Goal: Ask a question: Seek information or help from site administrators or community

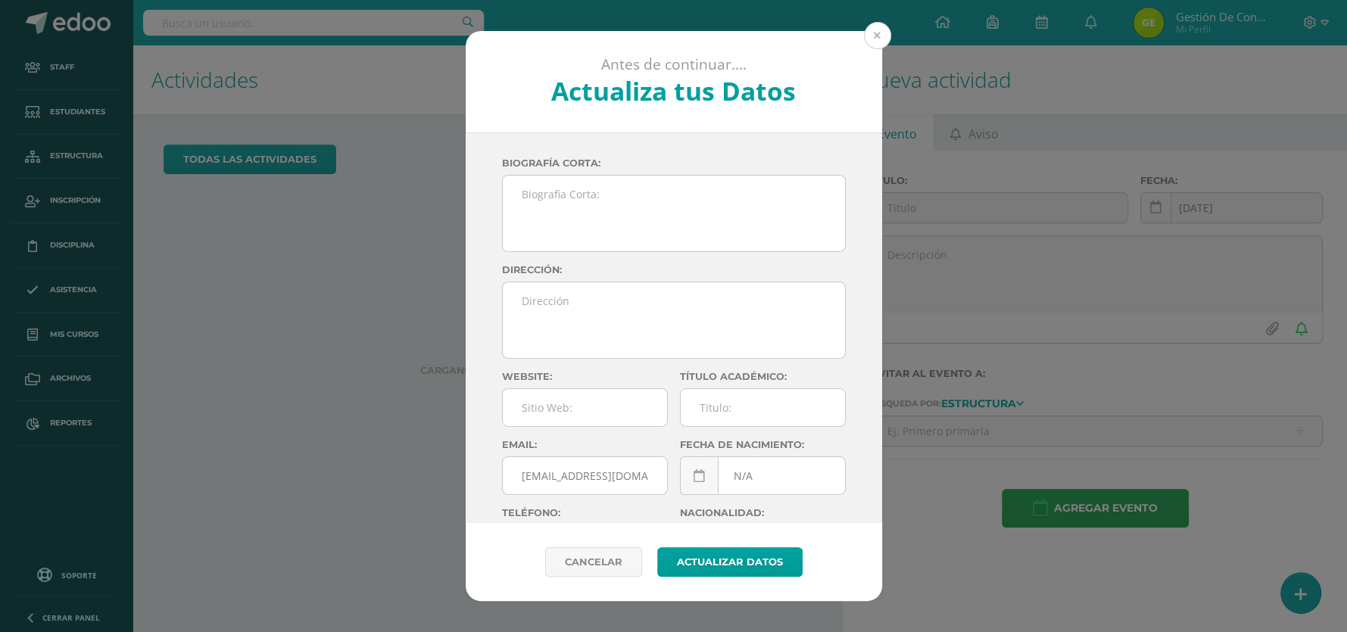
click at [878, 31] on button at bounding box center [877, 35] width 27 height 27
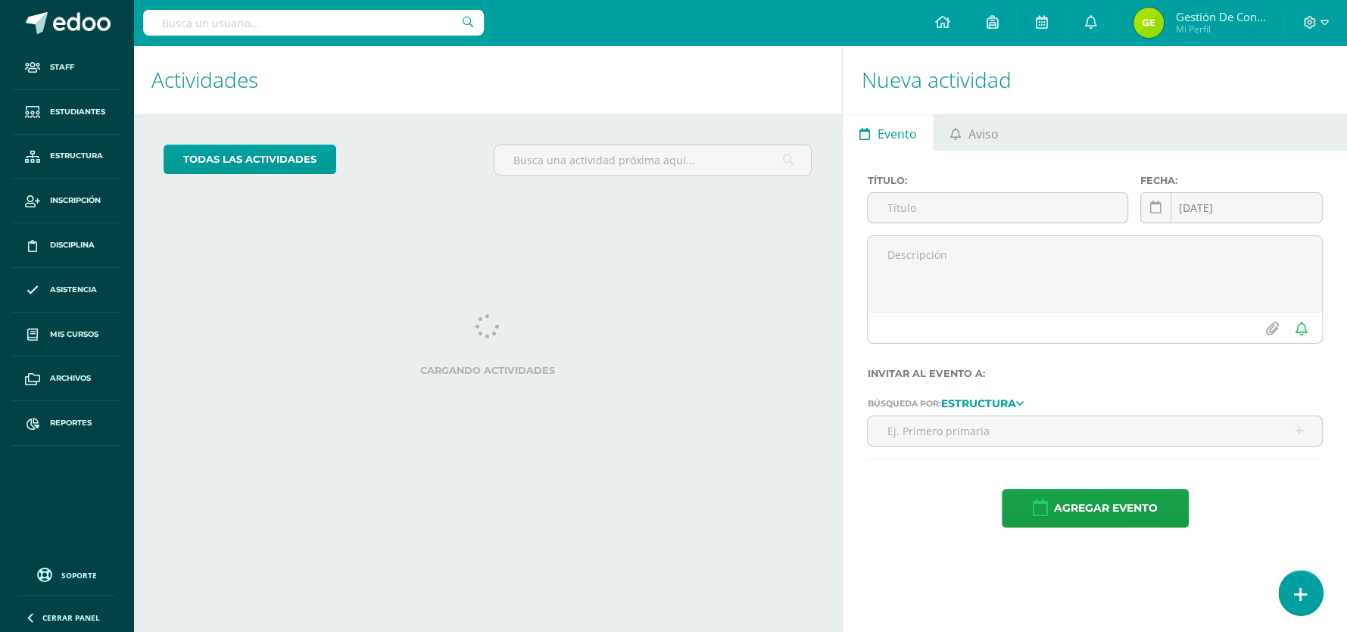
click at [1293, 589] on link at bounding box center [1300, 593] width 43 height 44
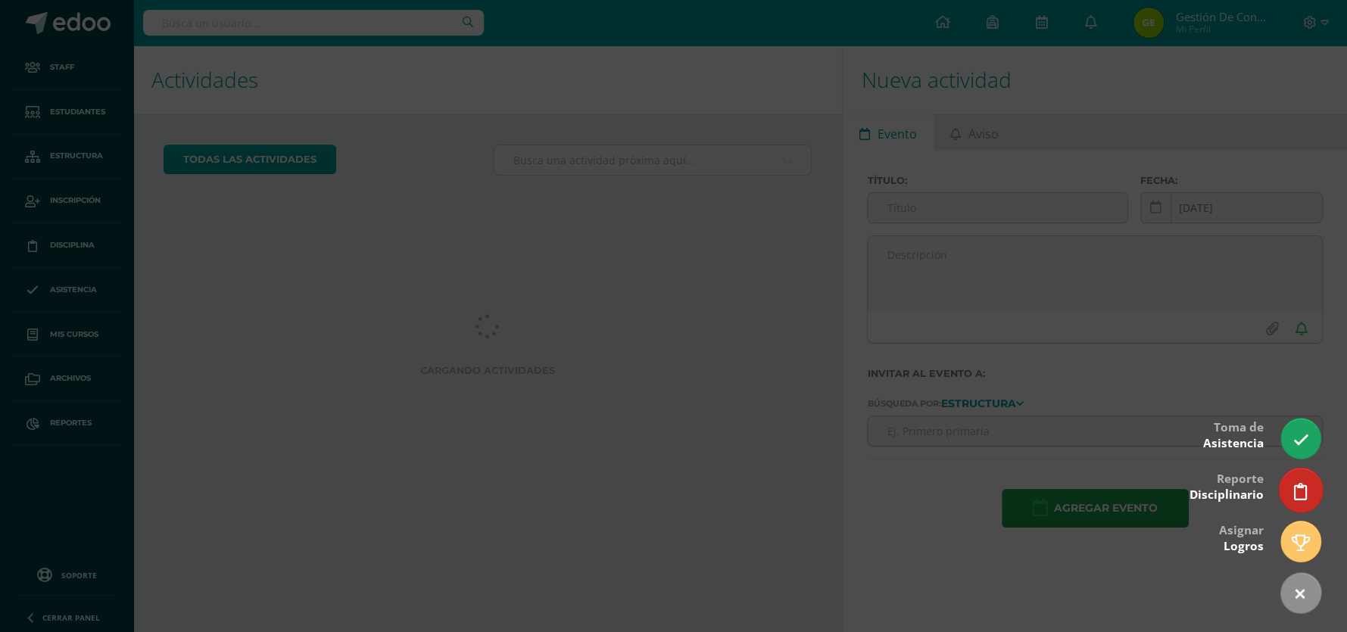
click at [1297, 501] on link at bounding box center [1300, 490] width 43 height 44
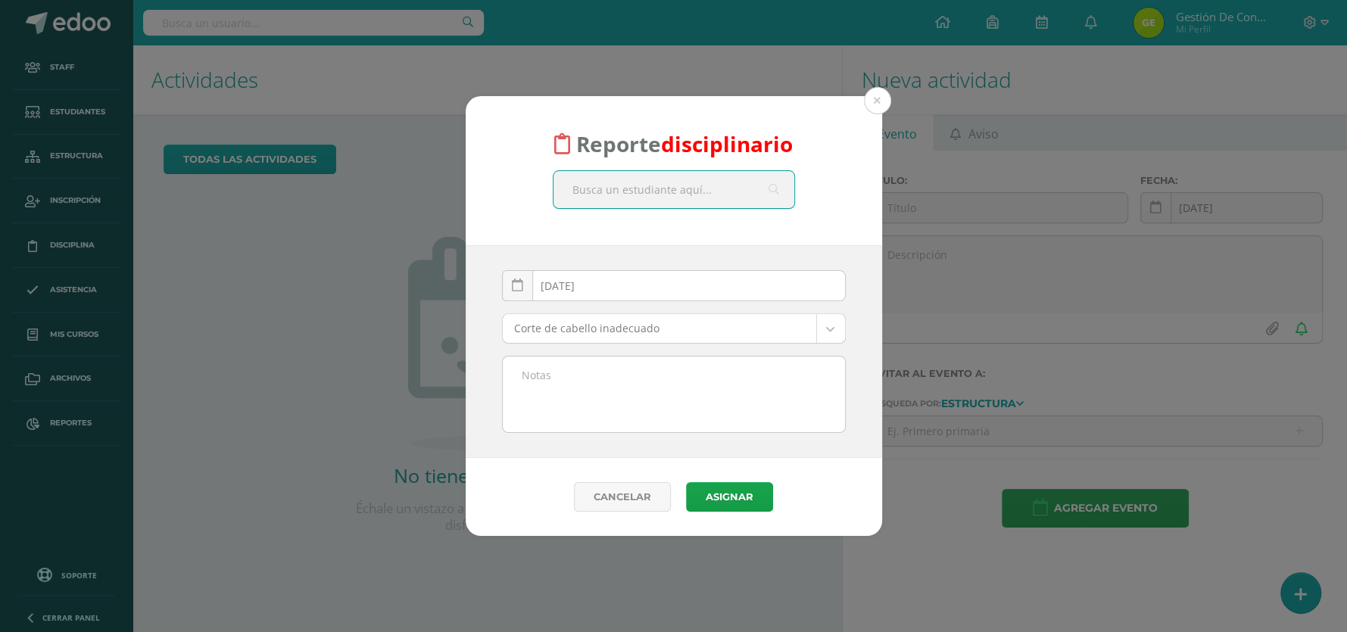
click at [615, 194] on input "text" at bounding box center [674, 189] width 241 height 37
type input "[PERSON_NAME]"
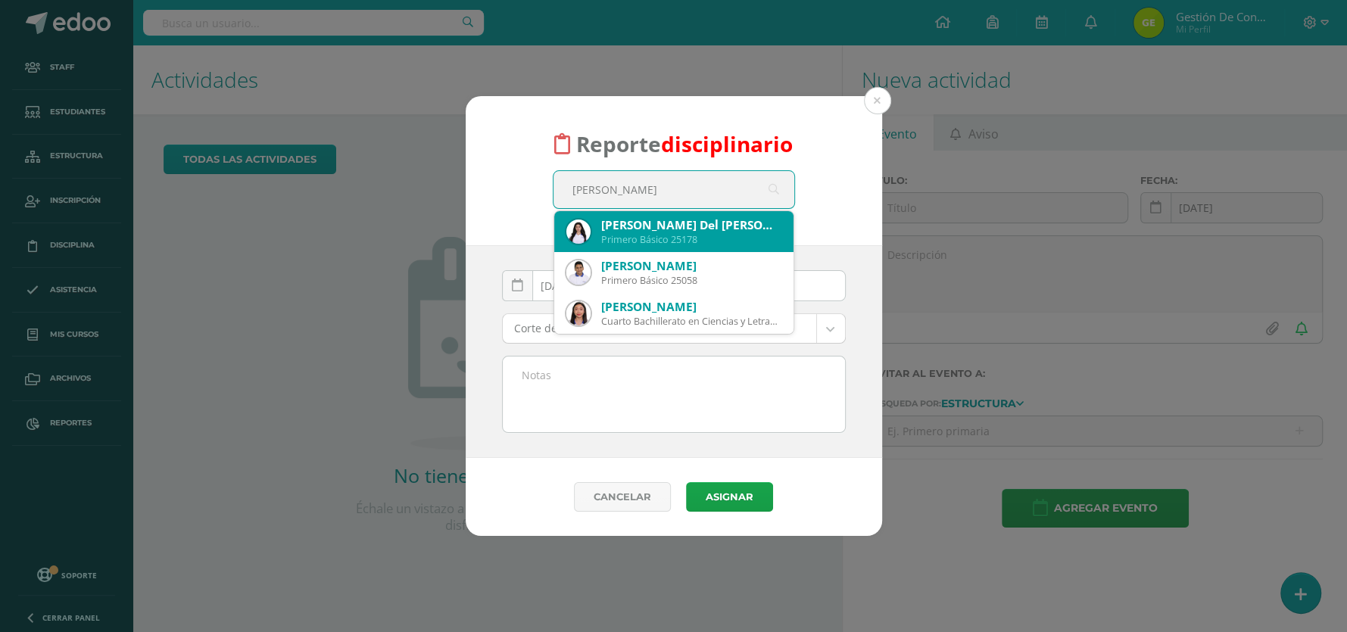
click at [587, 227] on img at bounding box center [578, 232] width 24 height 24
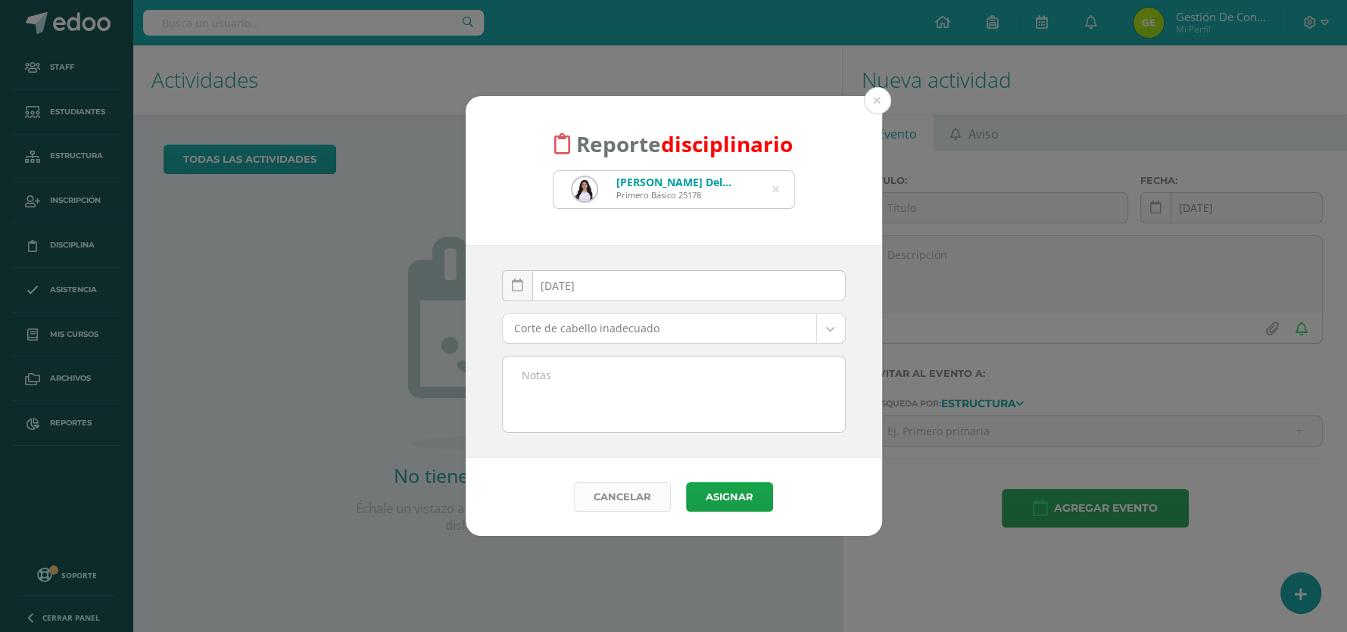
click at [615, 497] on link "Cancelar" at bounding box center [622, 497] width 97 height 30
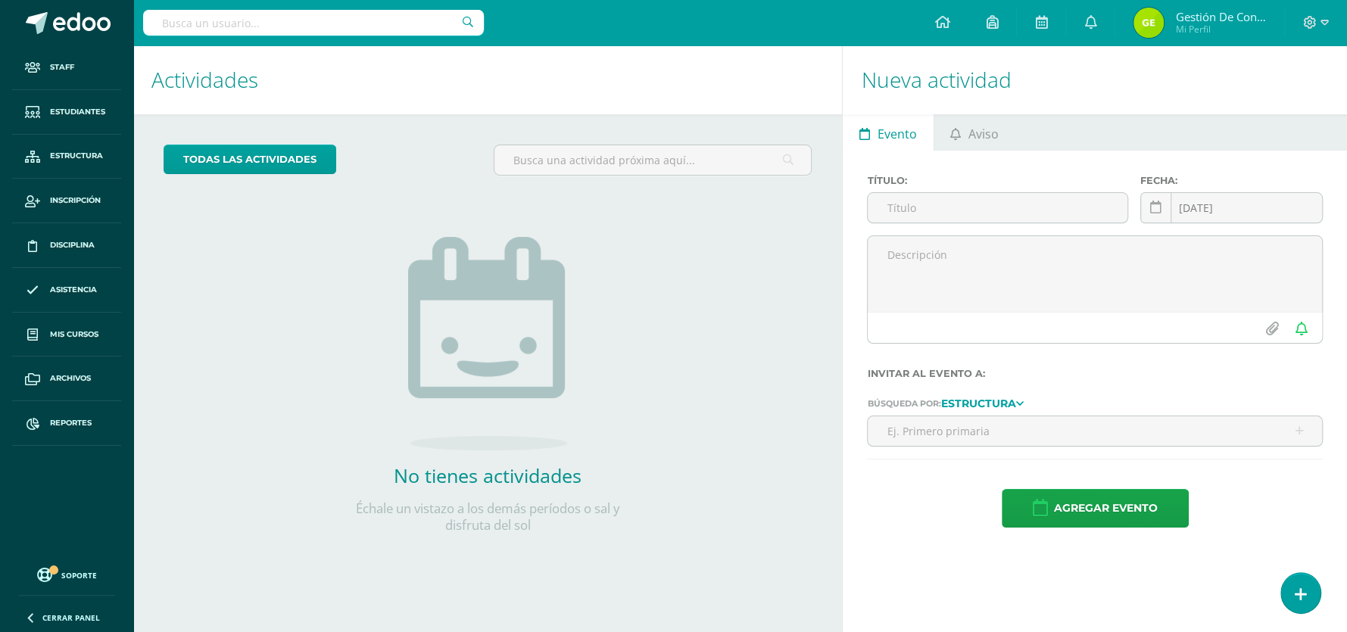
click at [1318, 564] on div "Nueva actividad Evento Aviso Título: Fecha: [DATE] October, 2025 Mo Tu We Th Fr…" at bounding box center [1097, 338] width 511 height 587
